Goal: Transaction & Acquisition: Purchase product/service

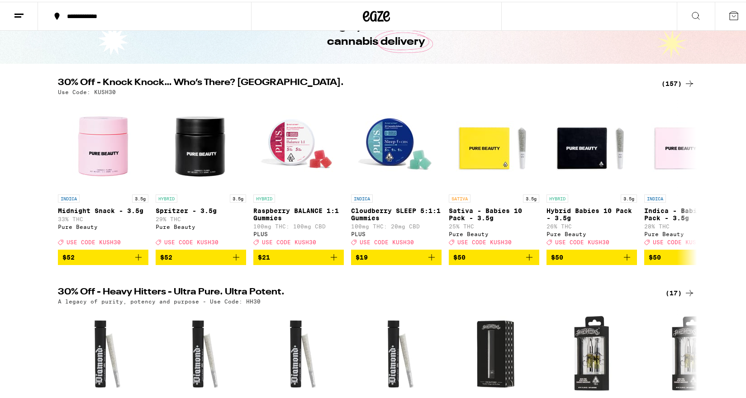
scroll to position [45, 0]
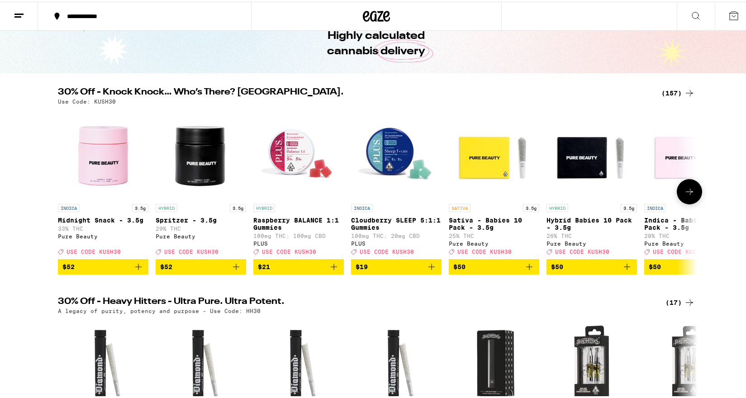
click at [687, 188] on button at bounding box center [689, 189] width 25 height 25
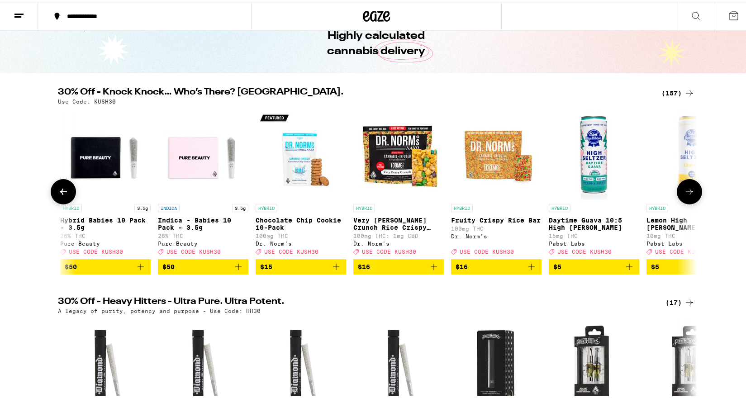
scroll to position [0, 539]
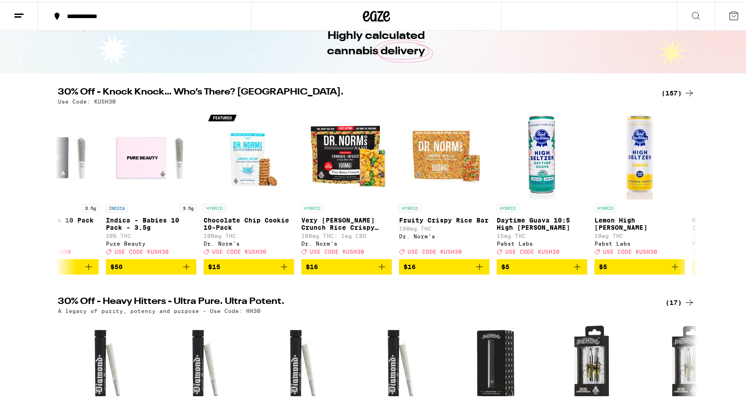
click at [676, 94] on div "(157)" at bounding box center [678, 91] width 33 height 11
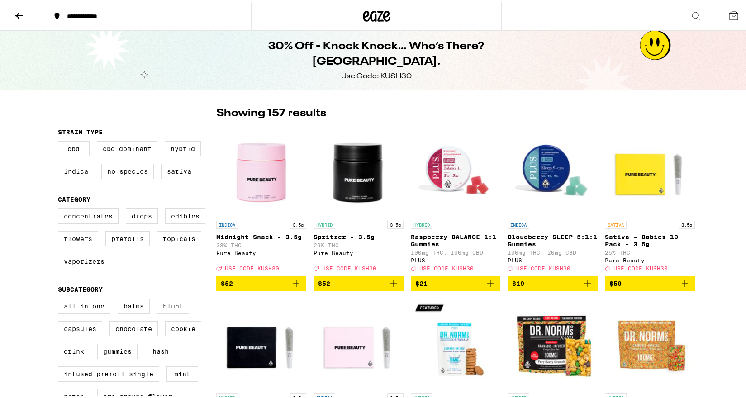
click at [83, 241] on label "Flowers" at bounding box center [78, 236] width 40 height 15
click at [60, 209] on input "Flowers" at bounding box center [60, 208] width 0 height 0
checkbox input "true"
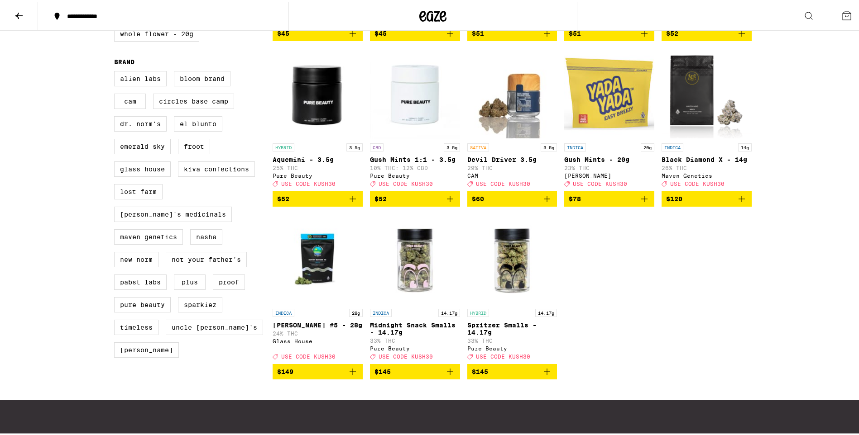
scroll to position [588, 0]
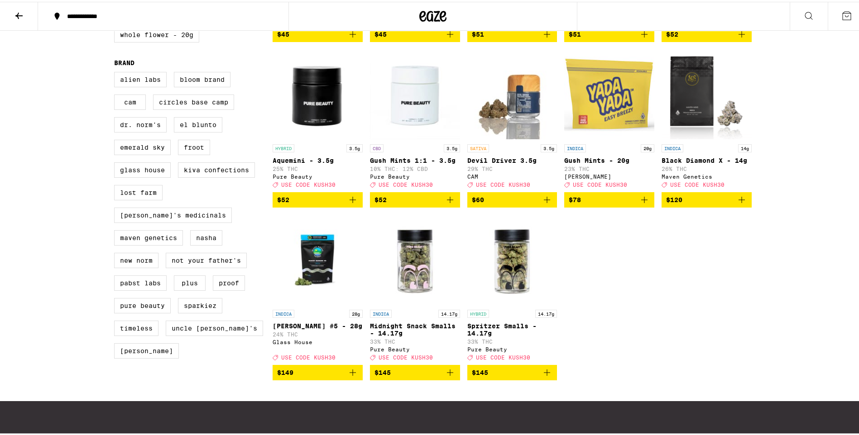
drag, startPoint x: 566, startPoint y: 429, endPoint x: 786, endPoint y: 408, distance: 221.0
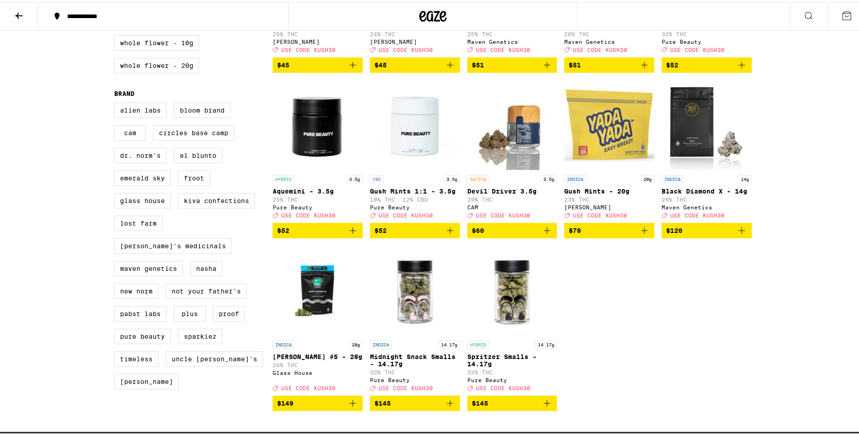
scroll to position [543, 0]
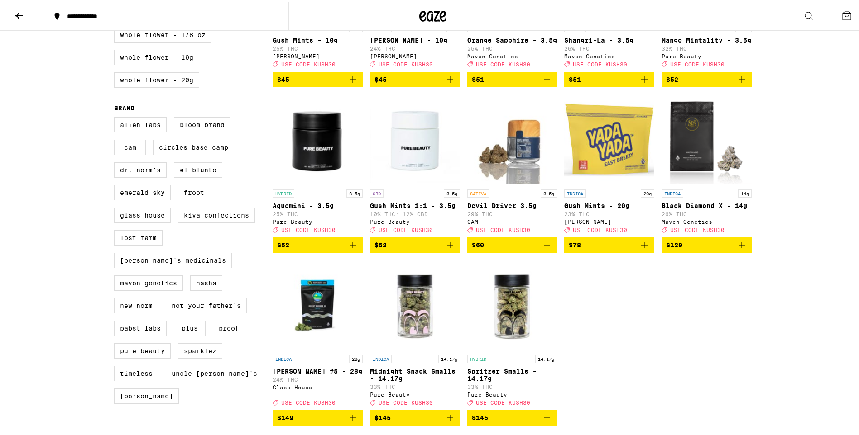
click at [596, 183] on img "Open page for Gush Mints - 20g from Yada Yada" at bounding box center [609, 138] width 90 height 91
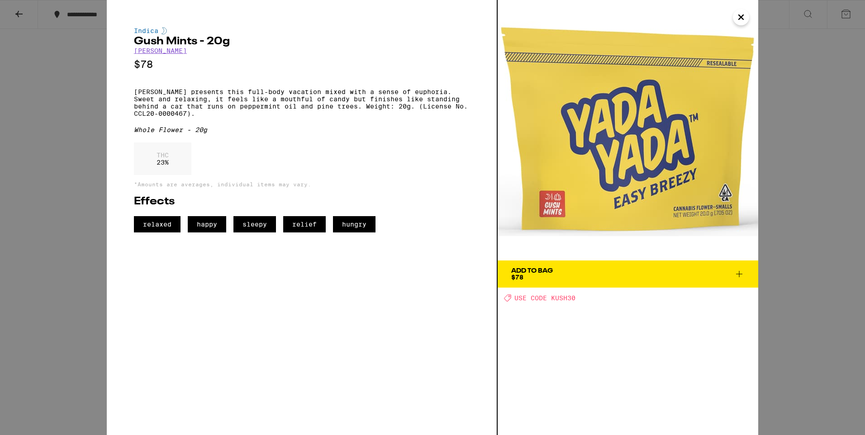
click at [739, 19] on icon "Close" at bounding box center [741, 17] width 5 height 5
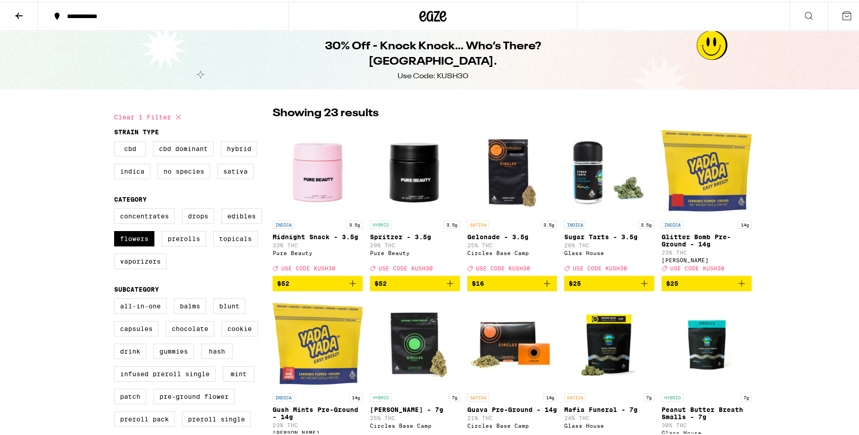
click at [757, 5] on button at bounding box center [846, 14] width 38 height 28
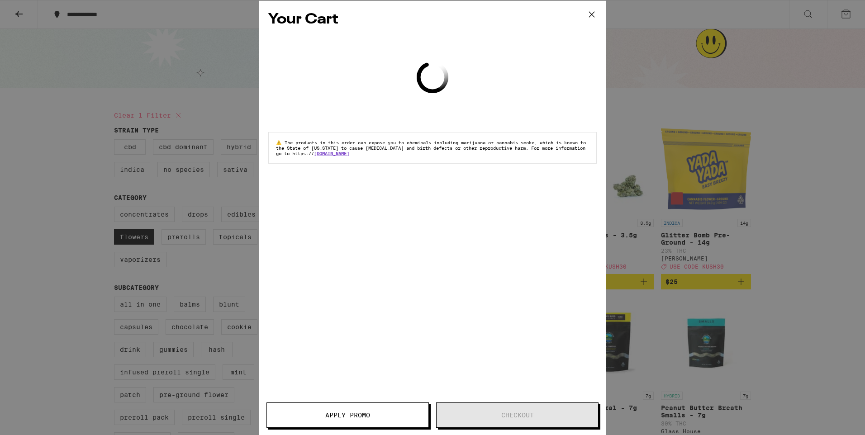
click at [600, 22] on button at bounding box center [592, 14] width 28 height 29
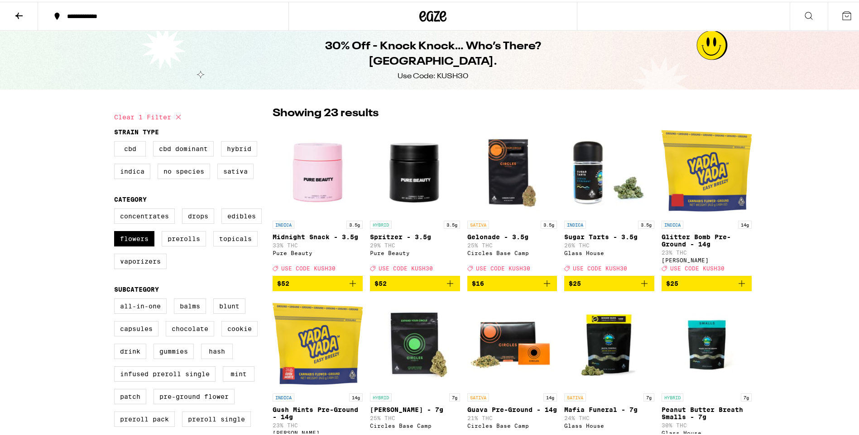
click at [412, 20] on div at bounding box center [432, 14] width 288 height 29
click at [440, 11] on icon at bounding box center [432, 14] width 27 height 16
